Goal: Task Accomplishment & Management: Manage account settings

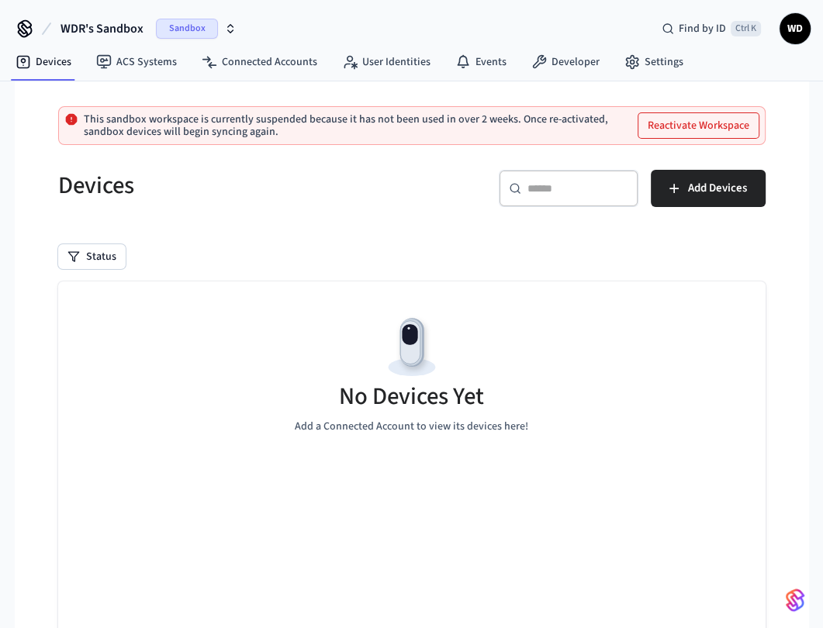
click at [204, 24] on span "Sandbox" at bounding box center [187, 29] width 62 height 20
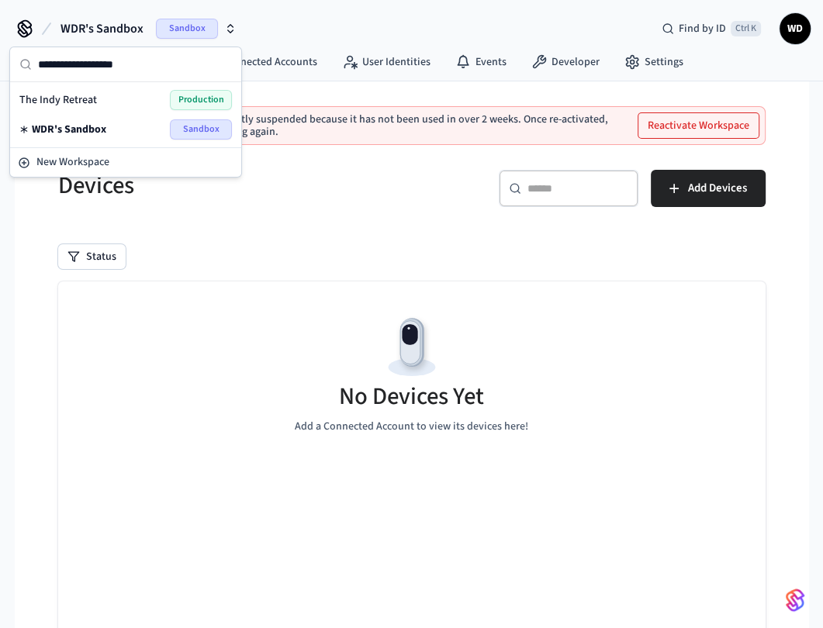
click at [186, 101] on span "Production" at bounding box center [201, 100] width 62 height 20
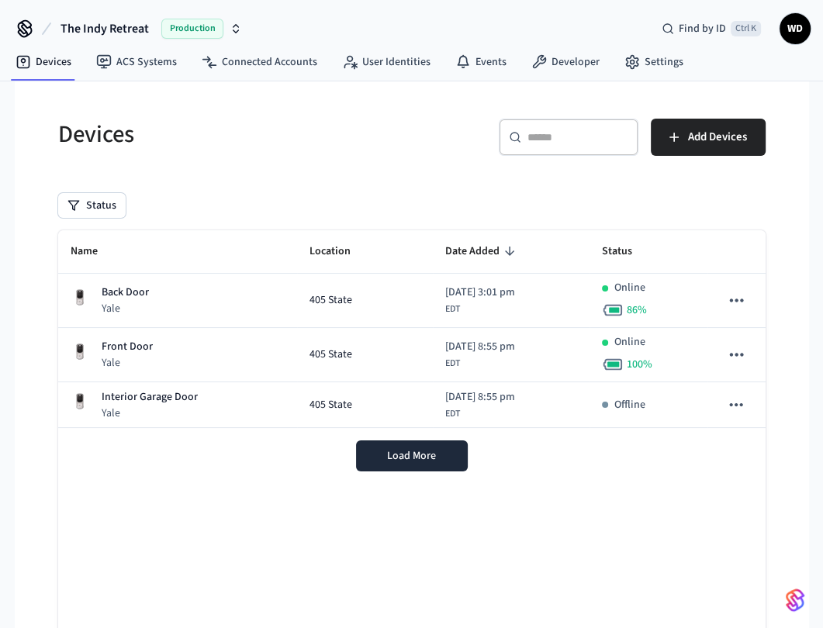
click at [796, 233] on div "Devices ​ ​ Add Devices Status Name Location Date Added Status Back Door Yale 4…" at bounding box center [412, 396] width 794 height 630
click at [788, 499] on div "Devices ​ ​ Add Devices Status Name Location Date Added Status Back Door Yale 4…" at bounding box center [411, 396] width 757 height 630
